Goal: Use online tool/utility: Utilize a website feature to perform a specific function

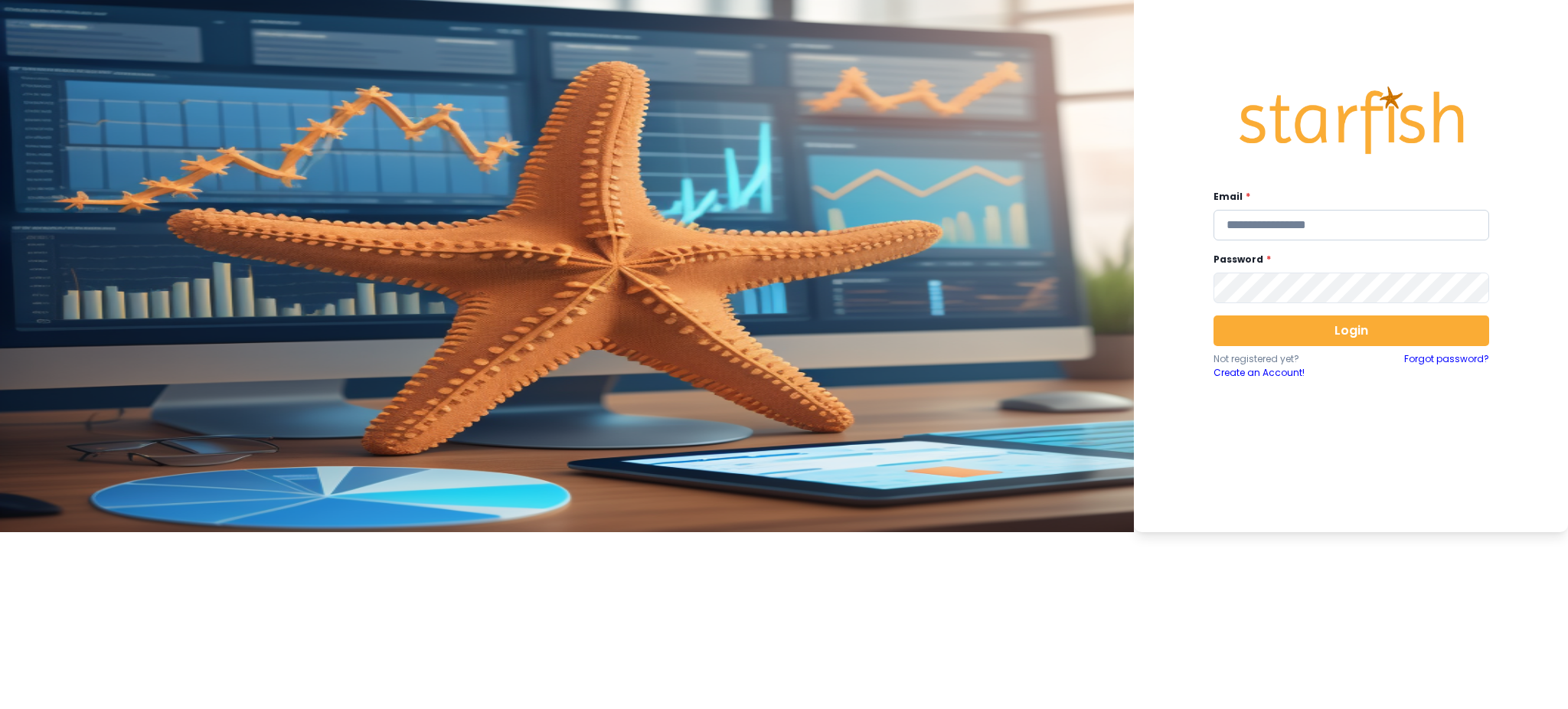
click at [1175, 219] on input "email" at bounding box center [1352, 225] width 276 height 30
type input "**********"
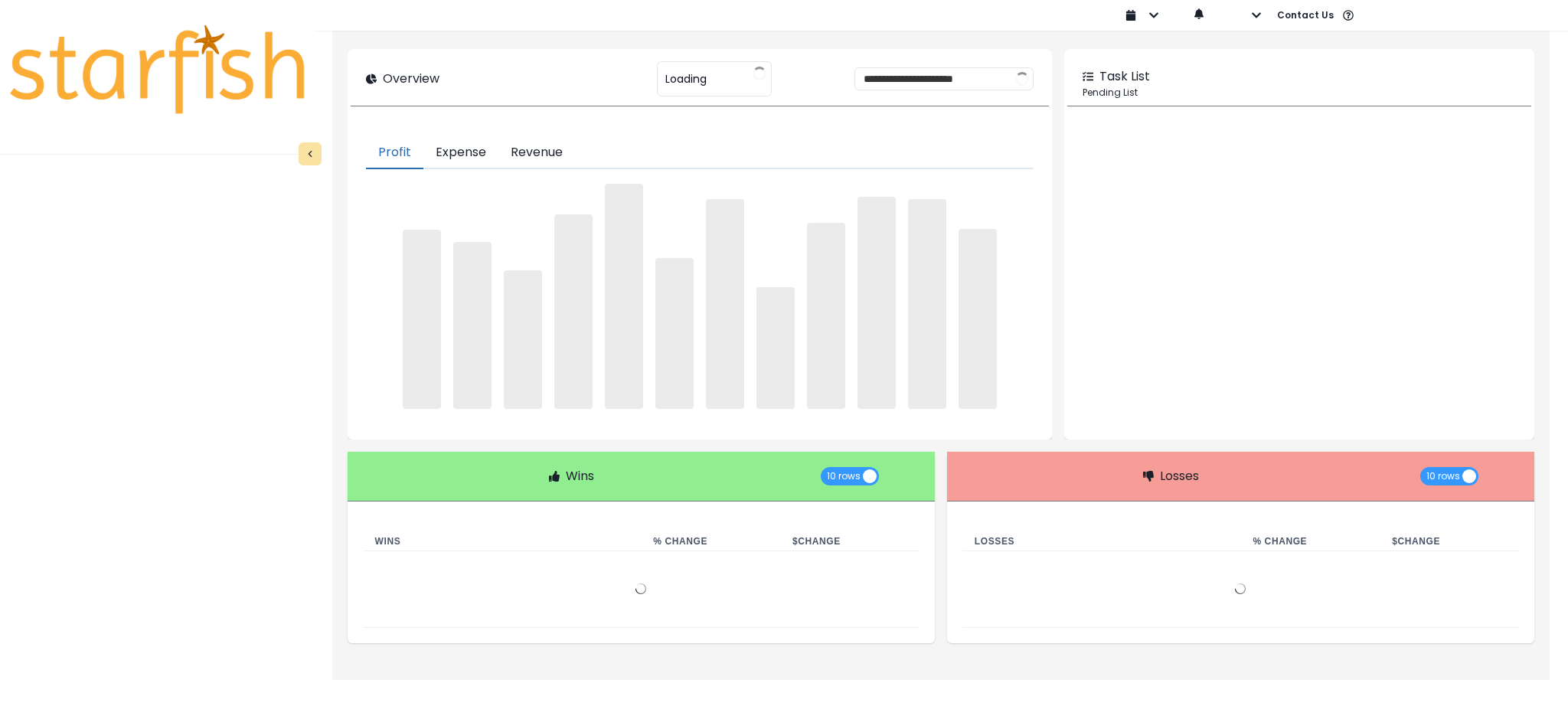
type input "********"
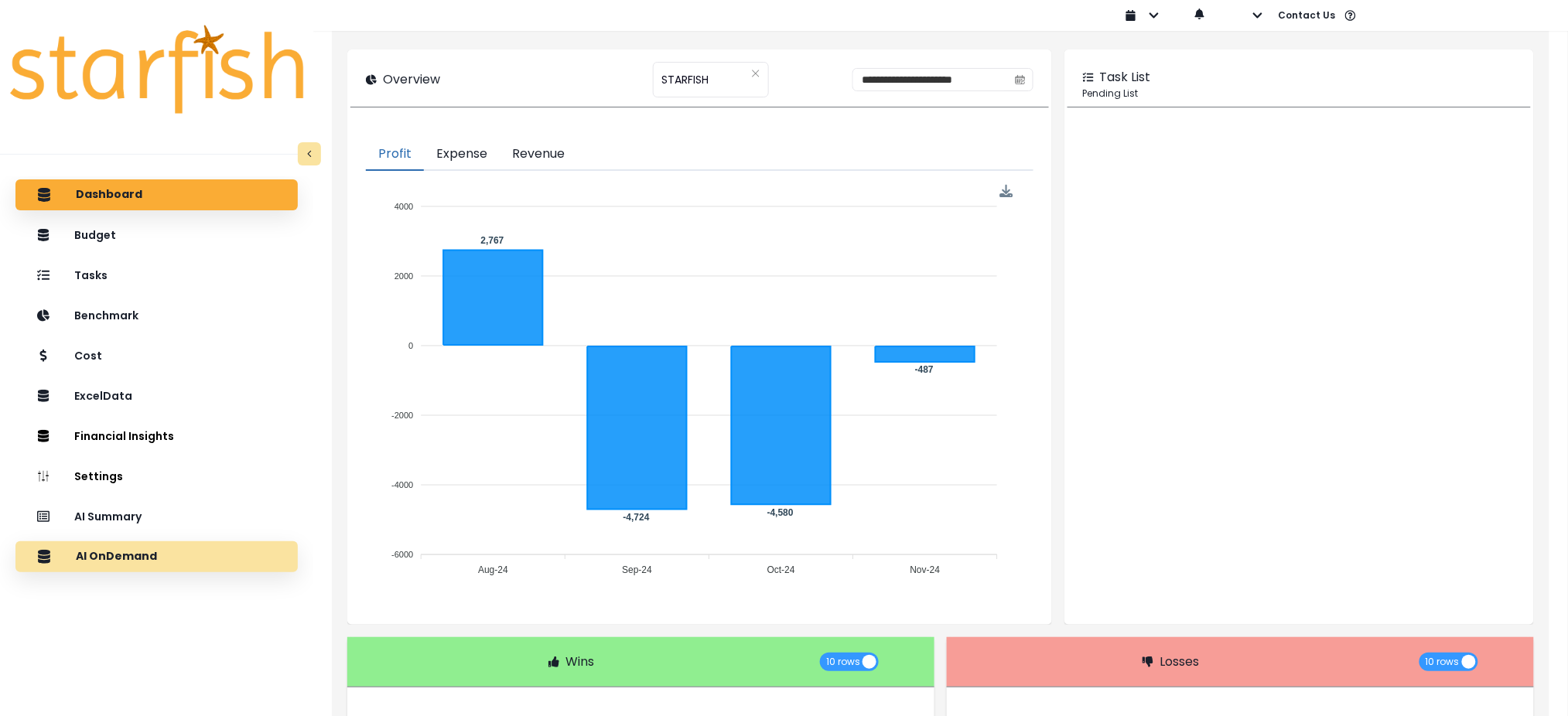
click at [162, 537] on div "AI OnDemand" at bounding box center [156, 557] width 258 height 32
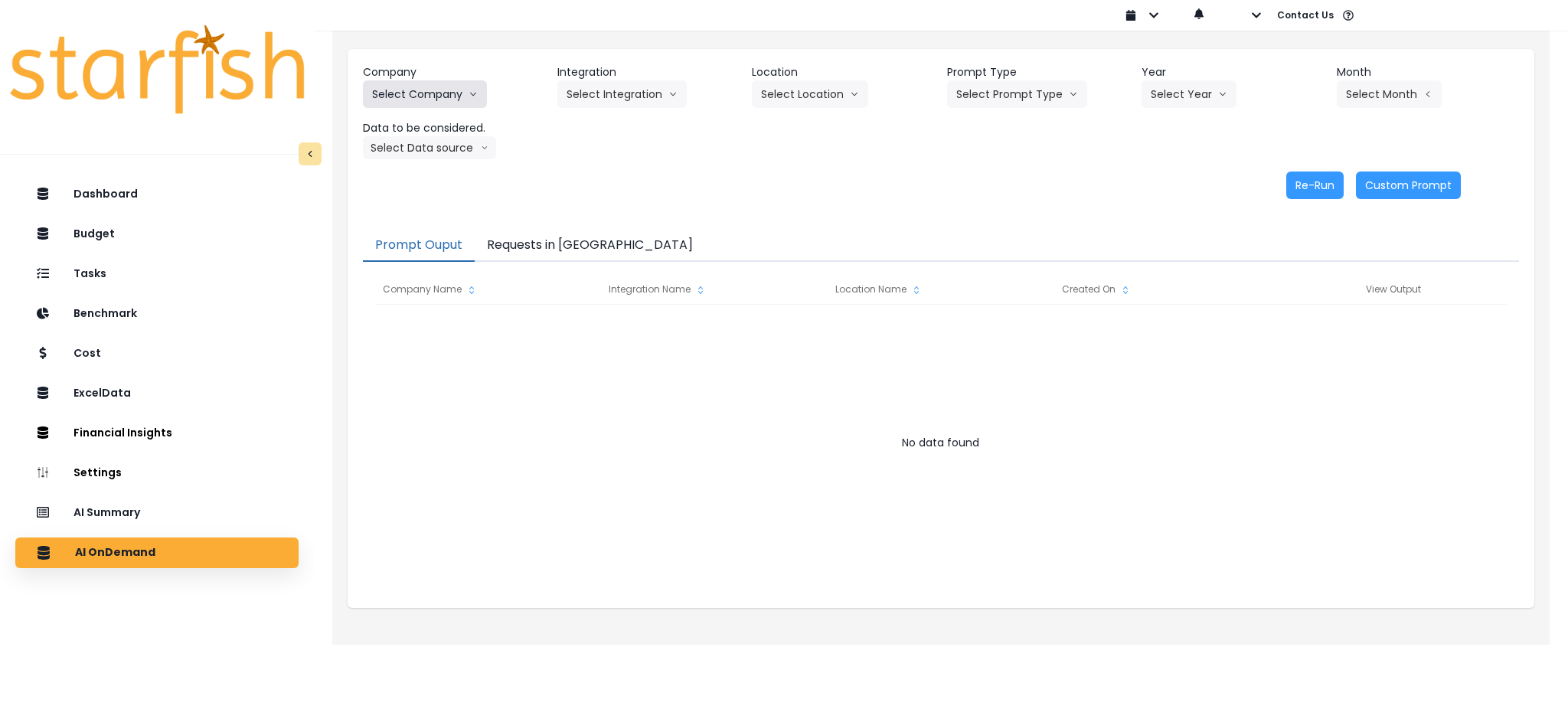
click at [436, 99] on button "Select Company" at bounding box center [425, 94] width 124 height 27
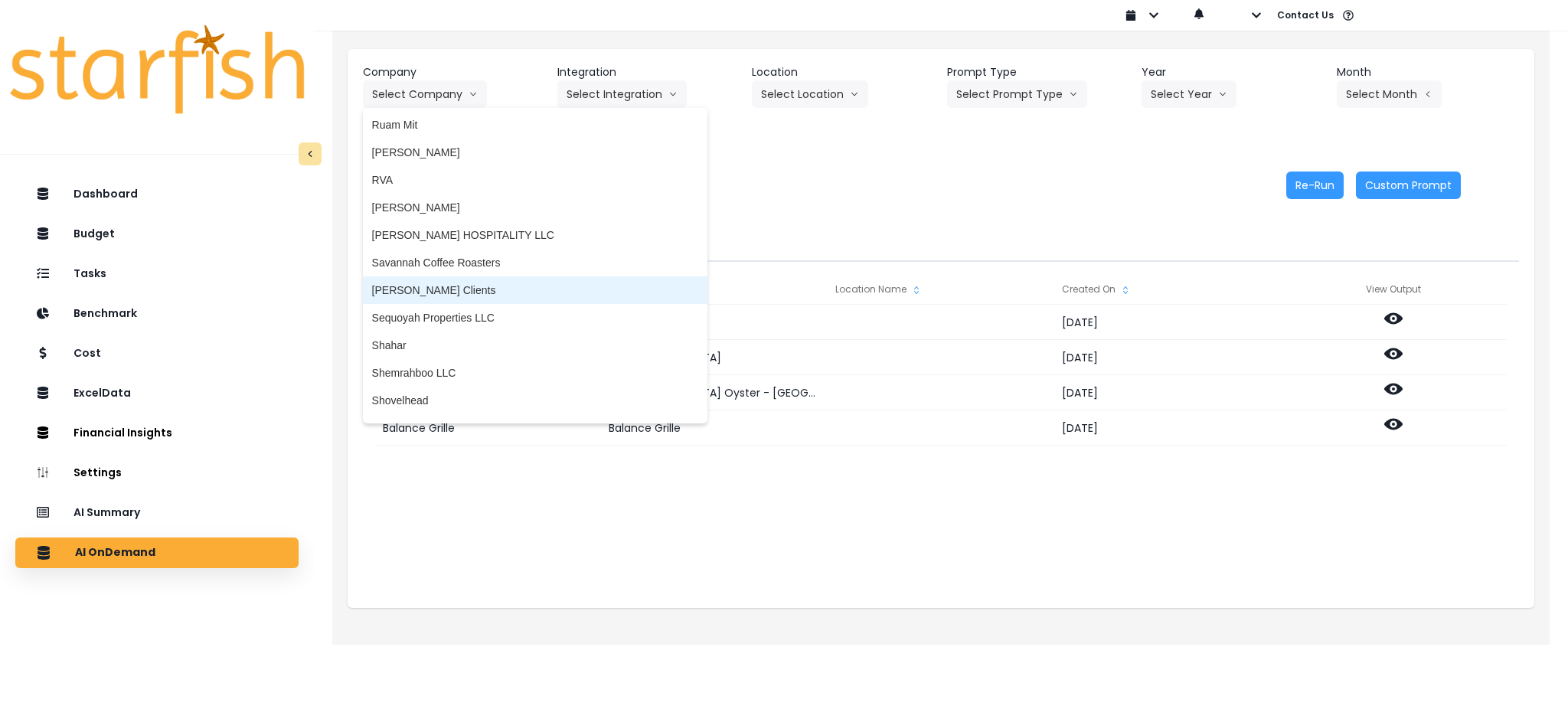
scroll to position [2452, 0]
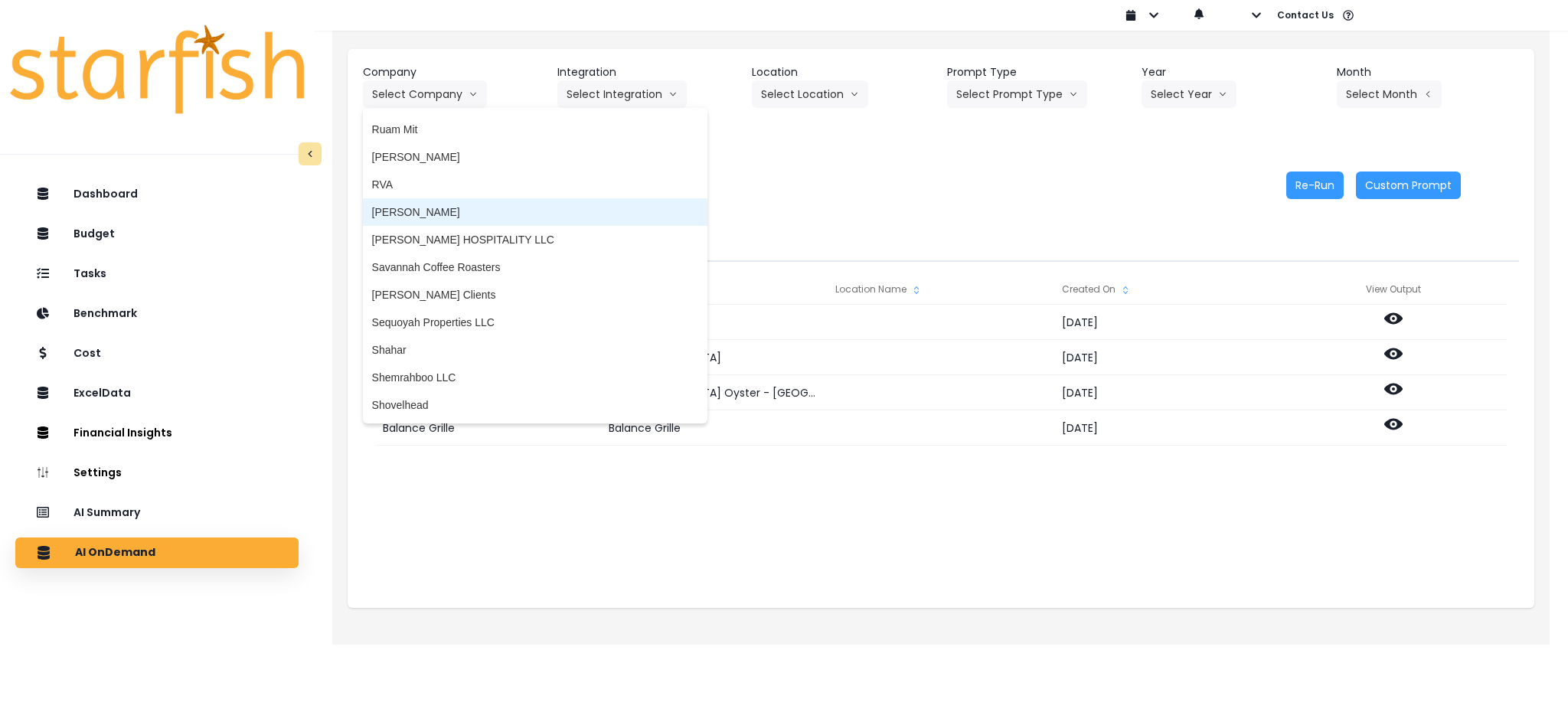
click at [443, 213] on span "[PERSON_NAME]" at bounding box center [535, 212] width 326 height 15
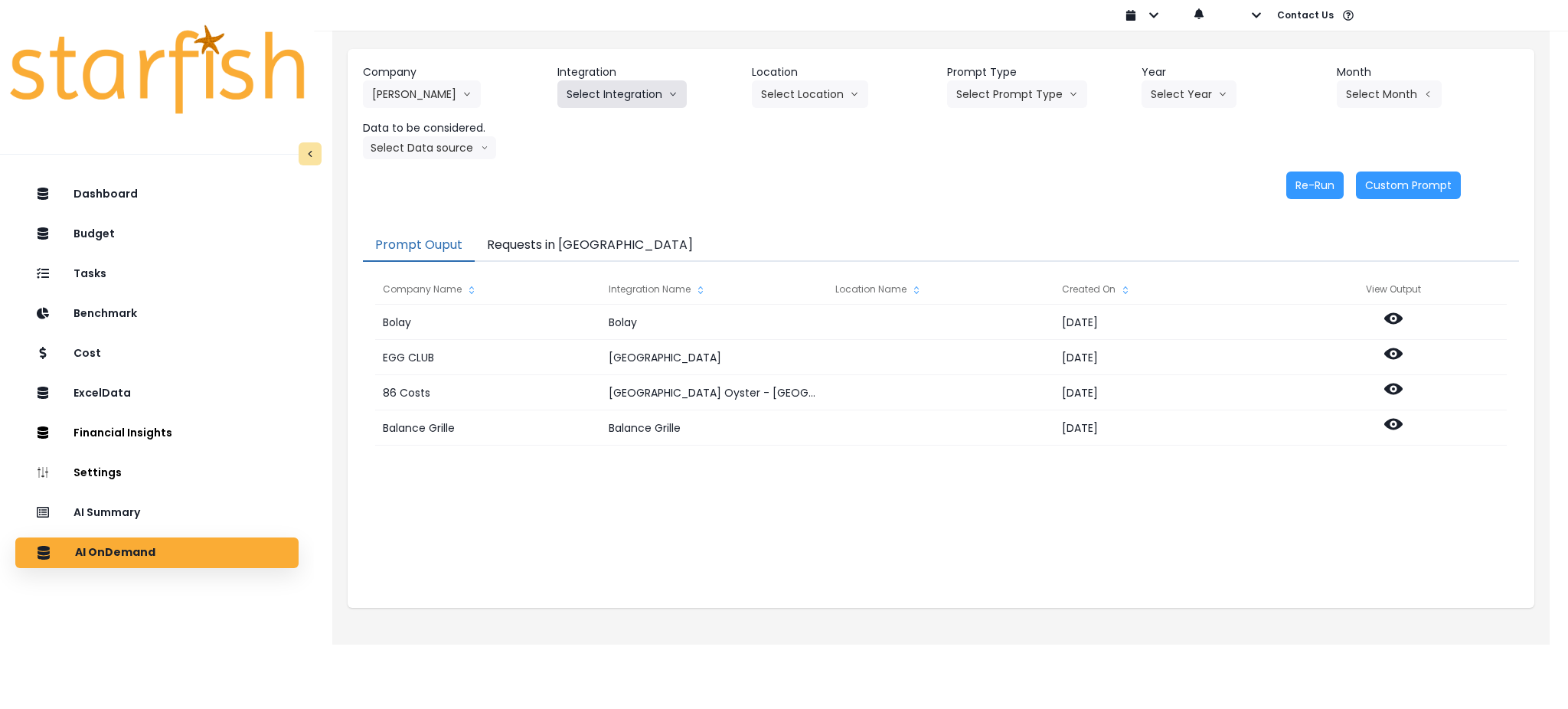
click at [604, 104] on button "Select Integration" at bounding box center [621, 94] width 129 height 27
click at [589, 132] on span "Salernos" at bounding box center [588, 126] width 42 height 15
click at [1039, 94] on button "Select Prompt Type" at bounding box center [1017, 94] width 140 height 27
click at [1015, 204] on span "Monthly Summary" at bounding box center [1000, 209] width 87 height 15
click at [1175, 93] on button "Select Year" at bounding box center [1189, 94] width 95 height 27
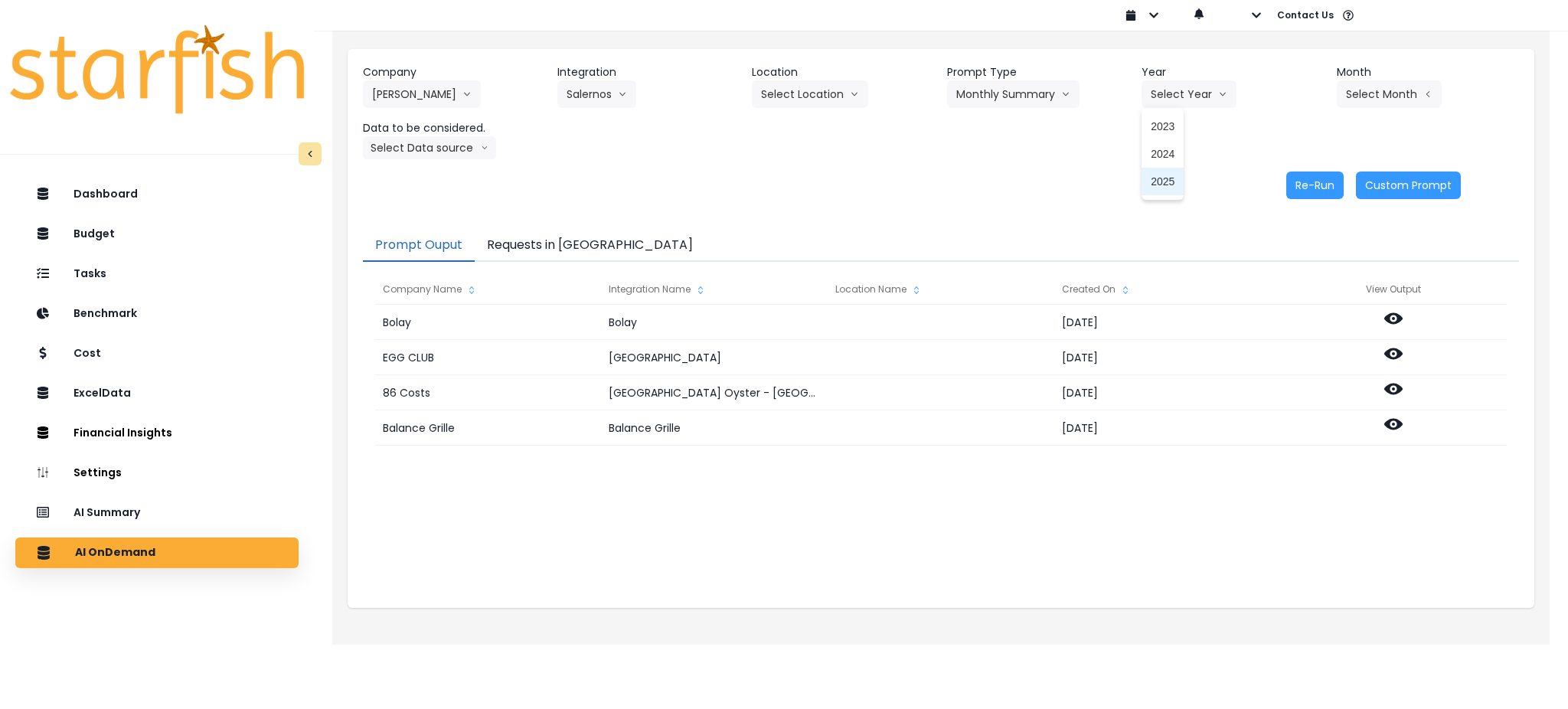
click at [1174, 188] on li "2025" at bounding box center [1162, 181] width 42 height 27
click at [1175, 95] on button "Select Month" at bounding box center [1389, 94] width 105 height 27
click at [1175, 226] on li "June" at bounding box center [1313, 237] width 48 height 27
click at [482, 152] on icon "arrow down line" at bounding box center [485, 148] width 8 height 15
click at [435, 168] on li "Comparison overtime" at bounding box center [423, 177] width 120 height 27
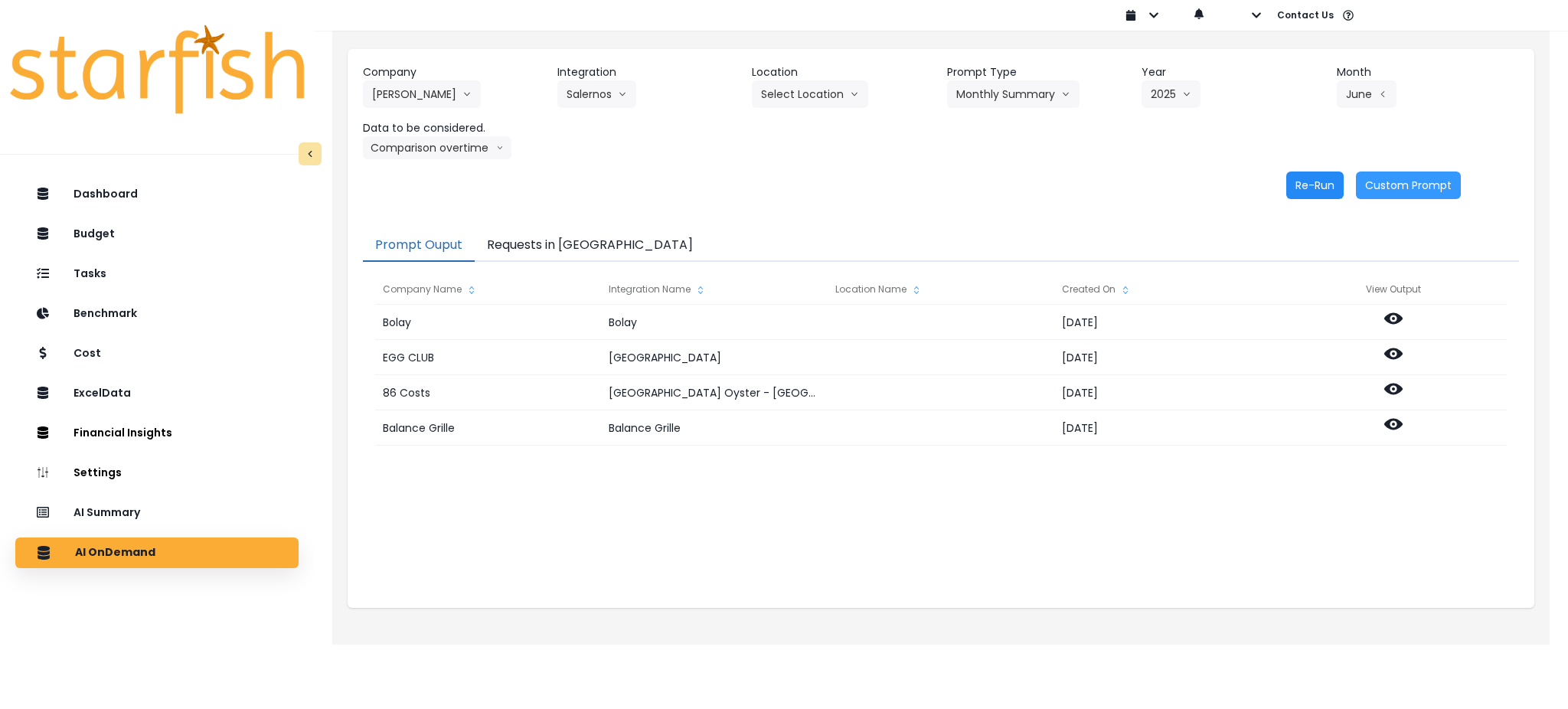
click at [1175, 184] on button "Re-Run" at bounding box center [1315, 185] width 58 height 27
click at [468, 152] on button "Comparison overtime" at bounding box center [437, 148] width 148 height 23
click at [442, 212] on span "Location Analysis" at bounding box center [422, 205] width 102 height 15
click at [1175, 189] on button "Re-Run" at bounding box center [1315, 185] width 58 height 27
click at [584, 257] on button "Requests in [GEOGRAPHIC_DATA]" at bounding box center [590, 246] width 231 height 32
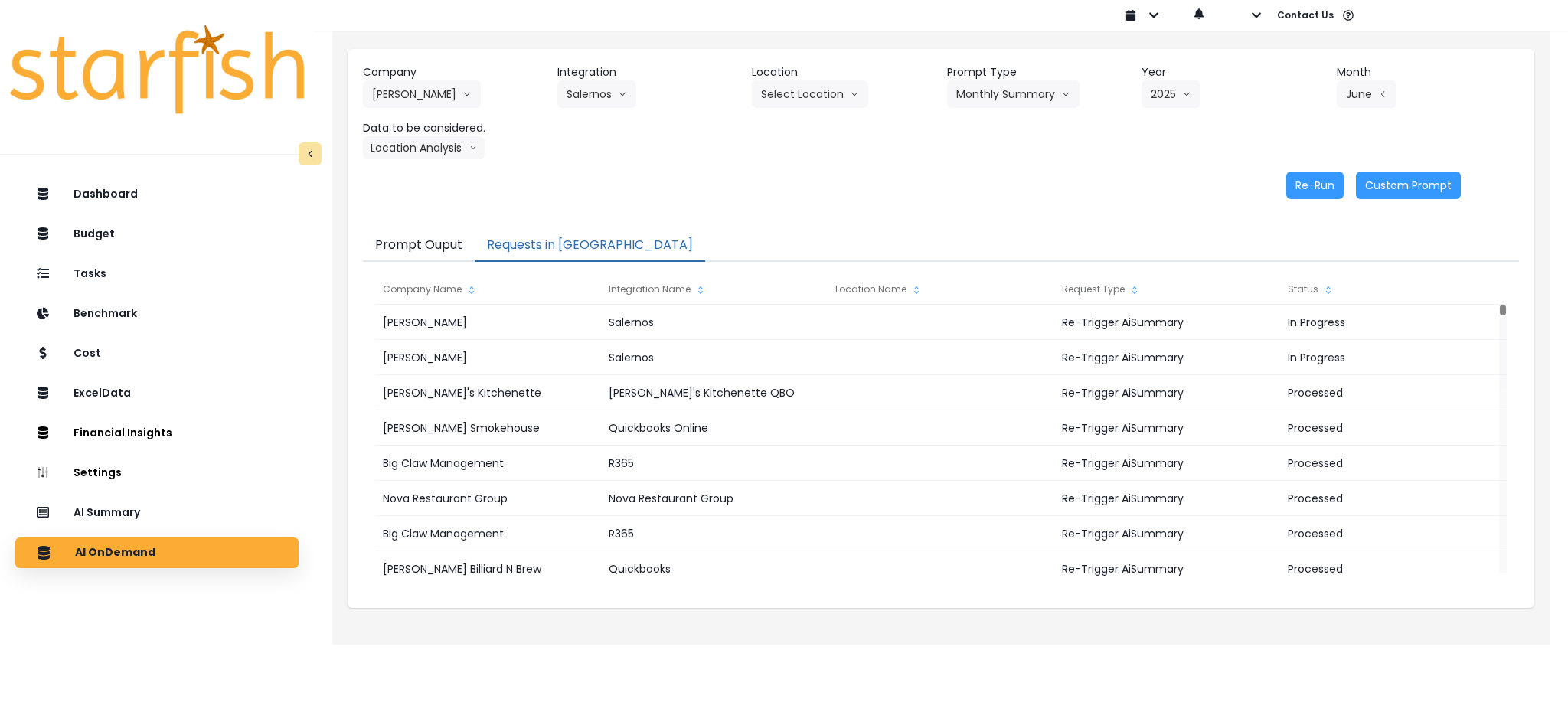
click at [852, 190] on div "Re-Run Custom Prompt" at bounding box center [912, 185] width 1099 height 27
